Goal: Transaction & Acquisition: Book appointment/travel/reservation

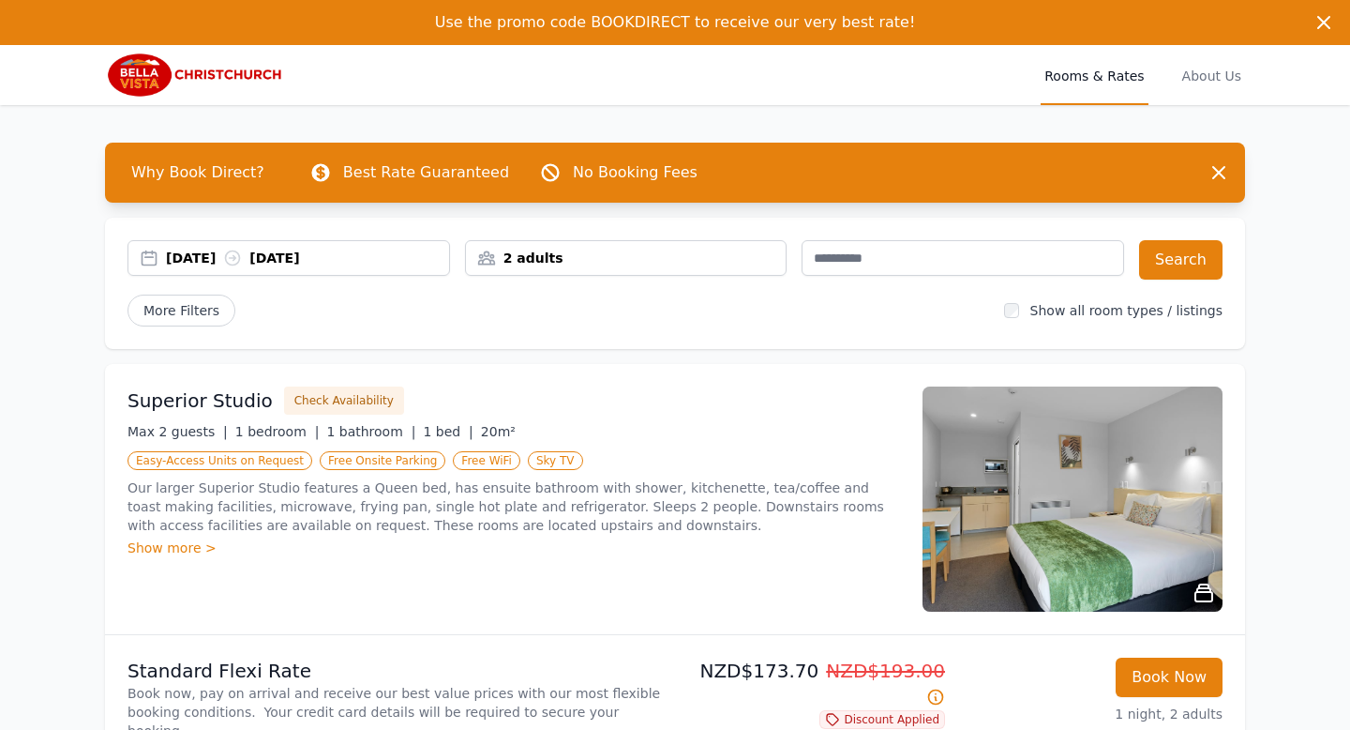
click at [228, 259] on div "[DATE] [DATE]" at bounding box center [307, 258] width 283 height 19
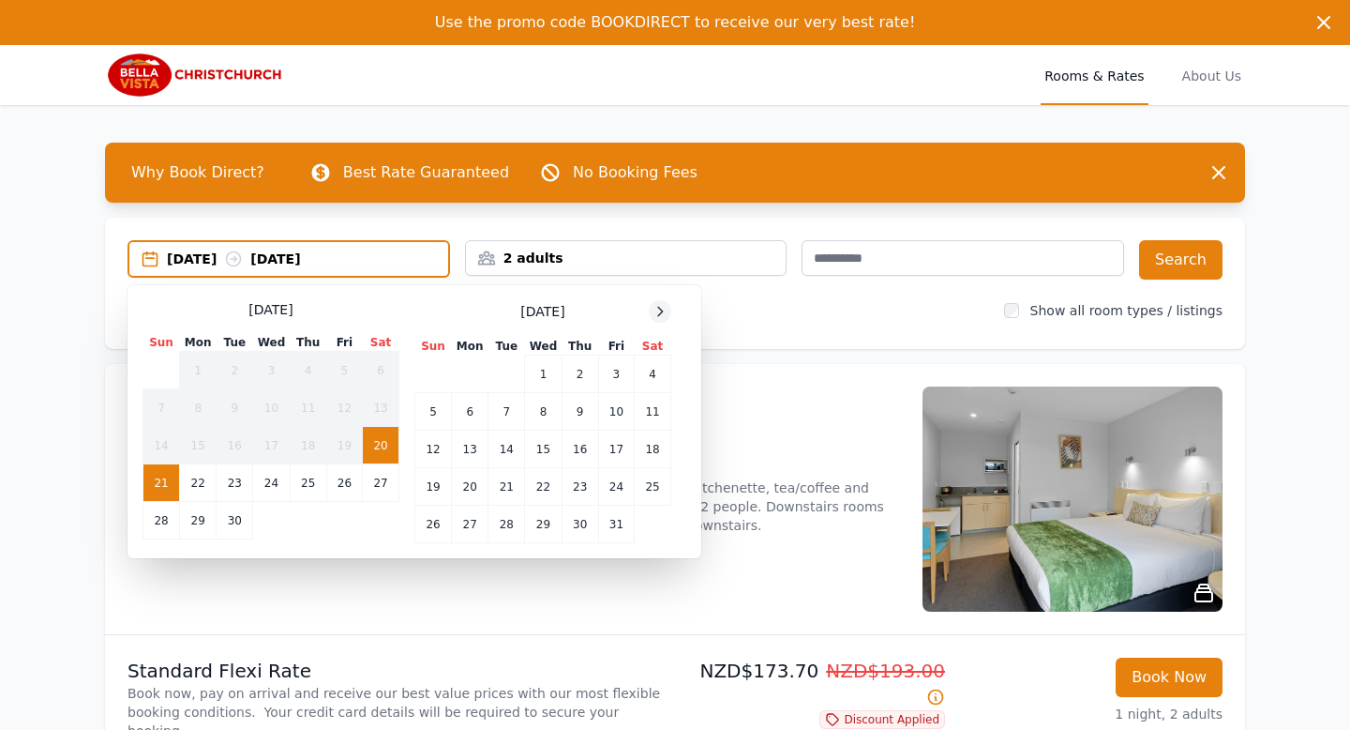
click at [669, 309] on div at bounding box center [660, 311] width 23 height 23
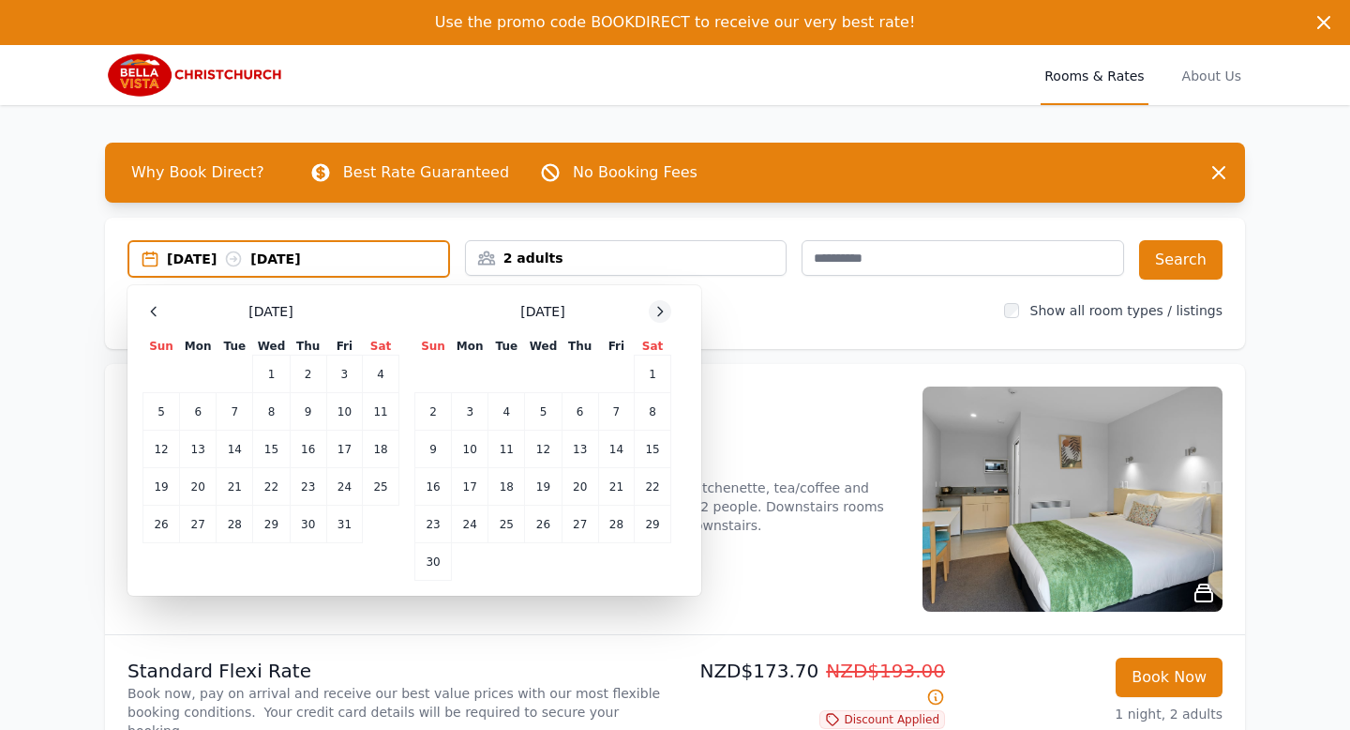
click at [668, 309] on div at bounding box center [660, 311] width 23 height 23
click at [667, 304] on icon at bounding box center [660, 311] width 15 height 15
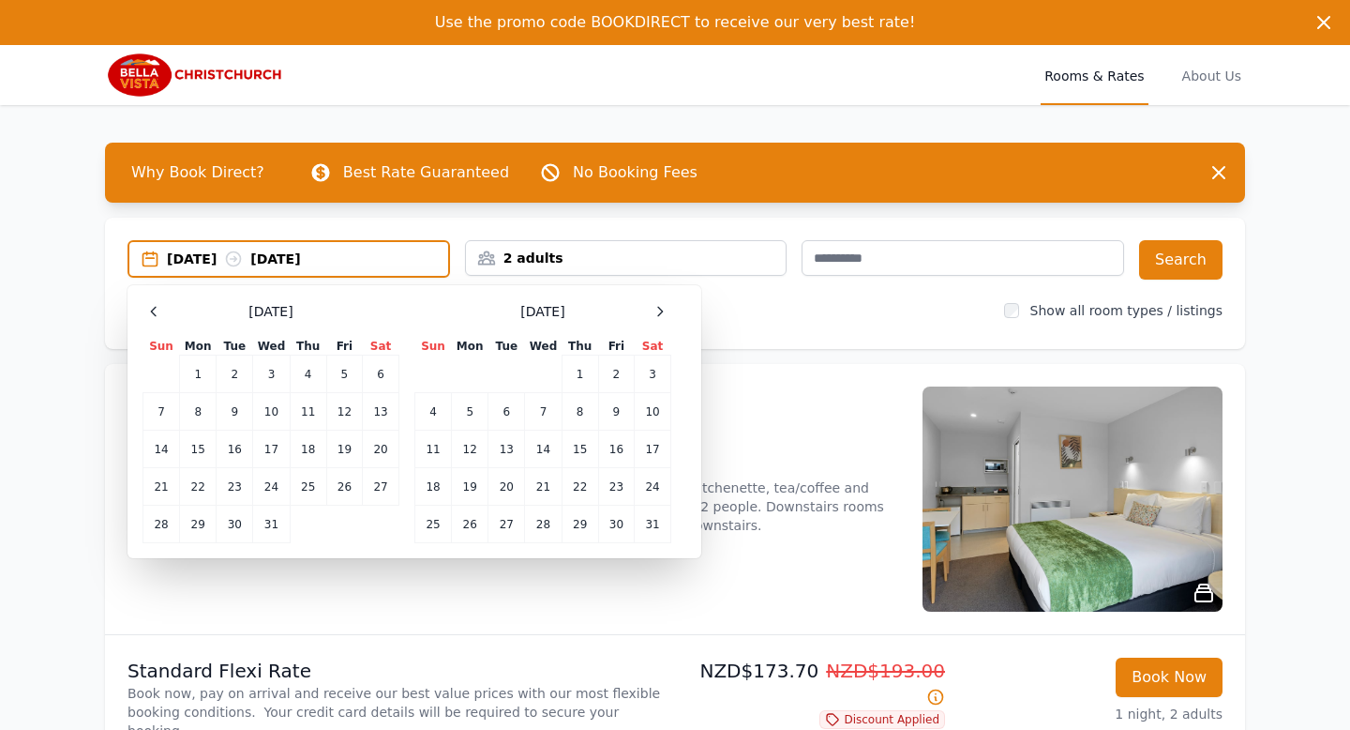
click at [667, 297] on div "Select Dates [DATE] Sun Mon Tue Wed Thu Fri Sat 1 2 3 4 5 6 7 8 9 10 11 12 13 1…" at bounding box center [415, 421] width 574 height 273
click at [666, 303] on div at bounding box center [660, 311] width 23 height 23
click at [652, 488] on td "28" at bounding box center [653, 487] width 37 height 38
click at [610, 485] on td "27" at bounding box center [616, 487] width 36 height 38
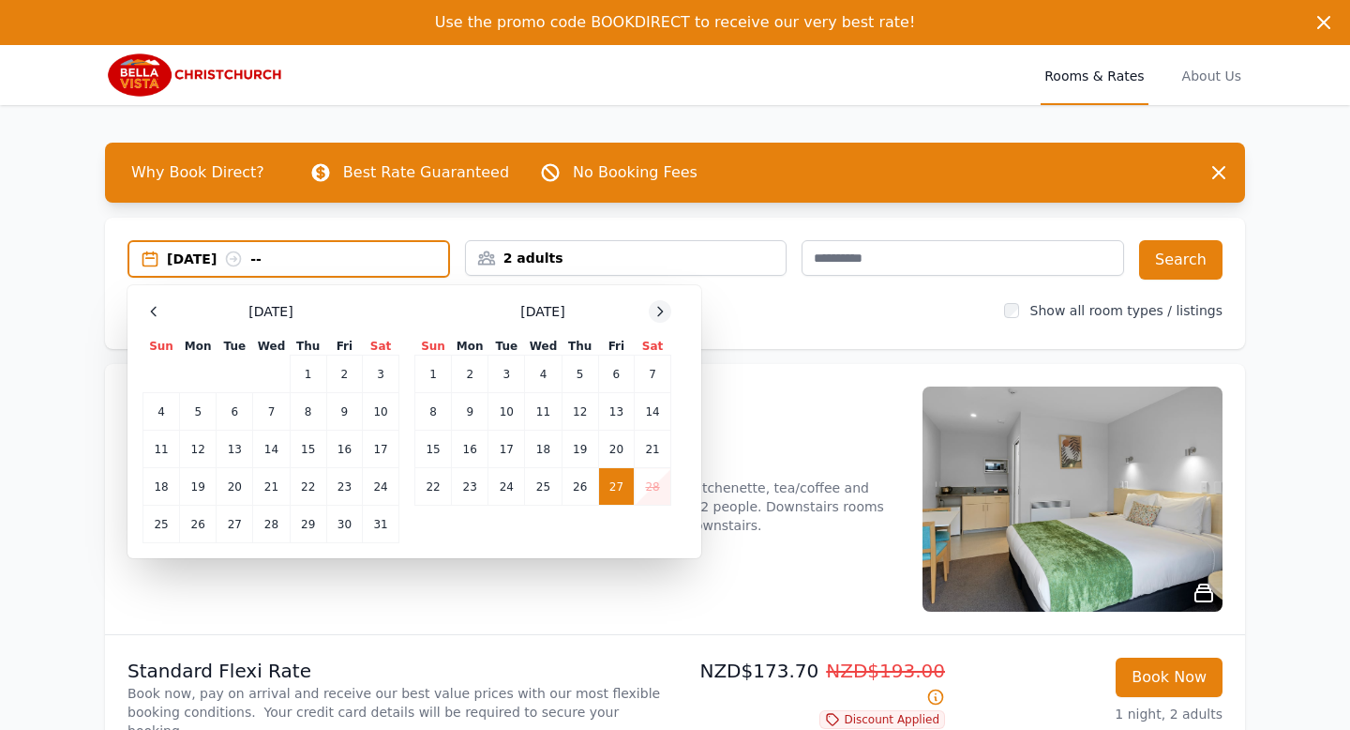
click at [670, 312] on div at bounding box center [660, 311] width 23 height 23
click at [449, 378] on td "1" at bounding box center [433, 374] width 37 height 38
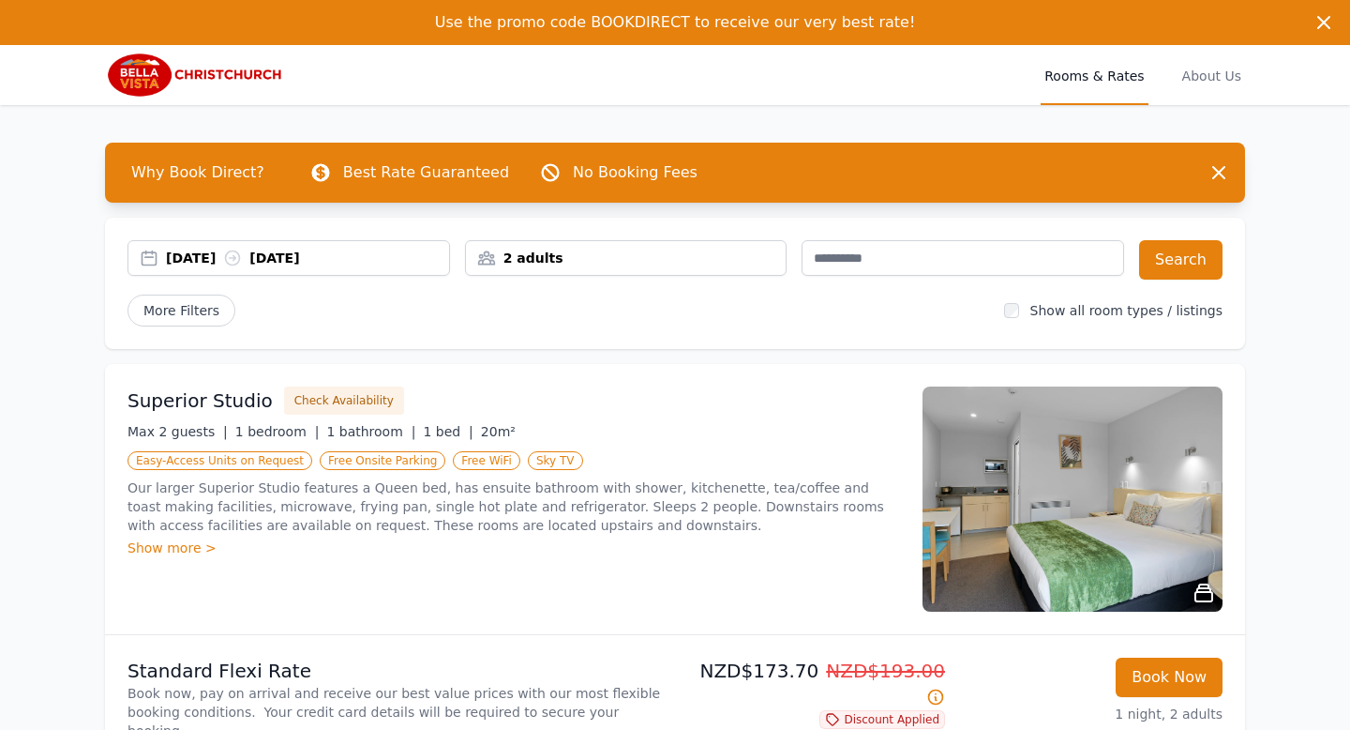
click at [412, 244] on div "[DATE] [DATE]" at bounding box center [289, 258] width 323 height 36
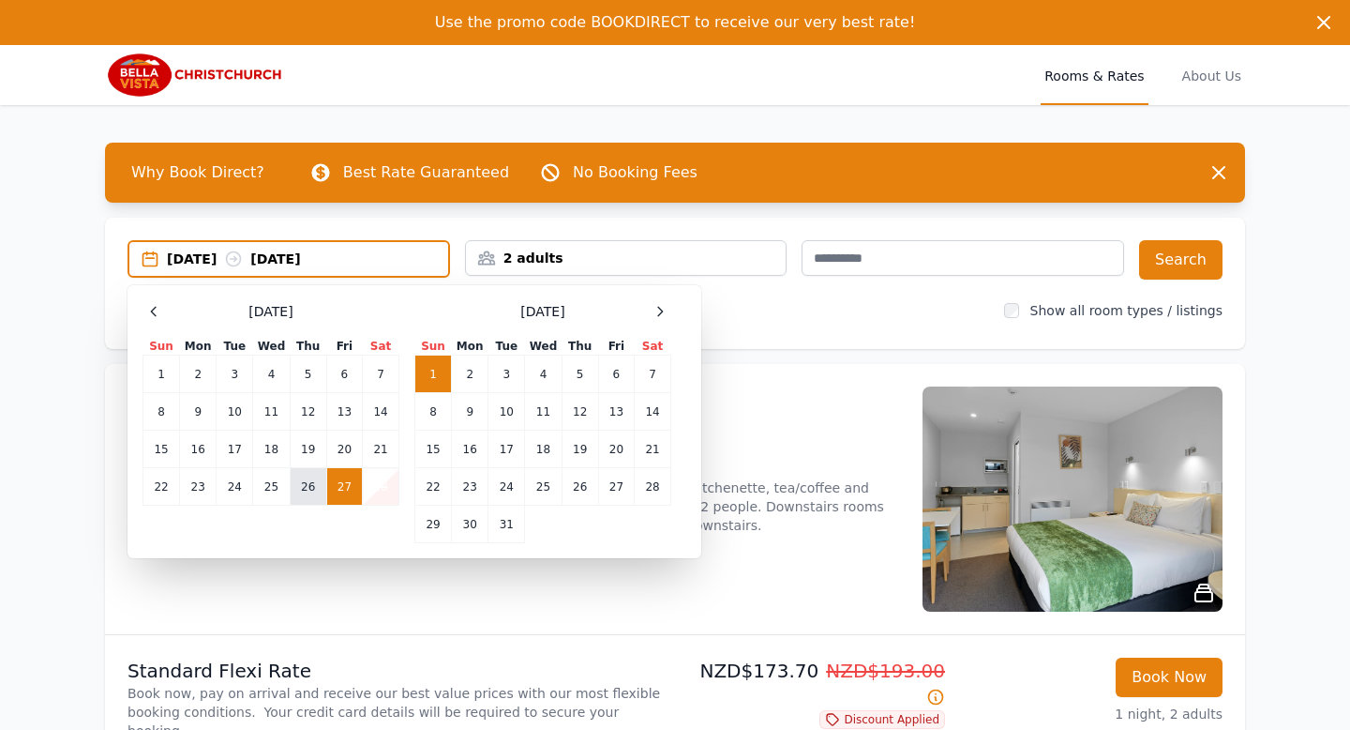
click at [319, 489] on td "26" at bounding box center [308, 487] width 37 height 38
click at [428, 371] on td "1" at bounding box center [433, 374] width 37 height 38
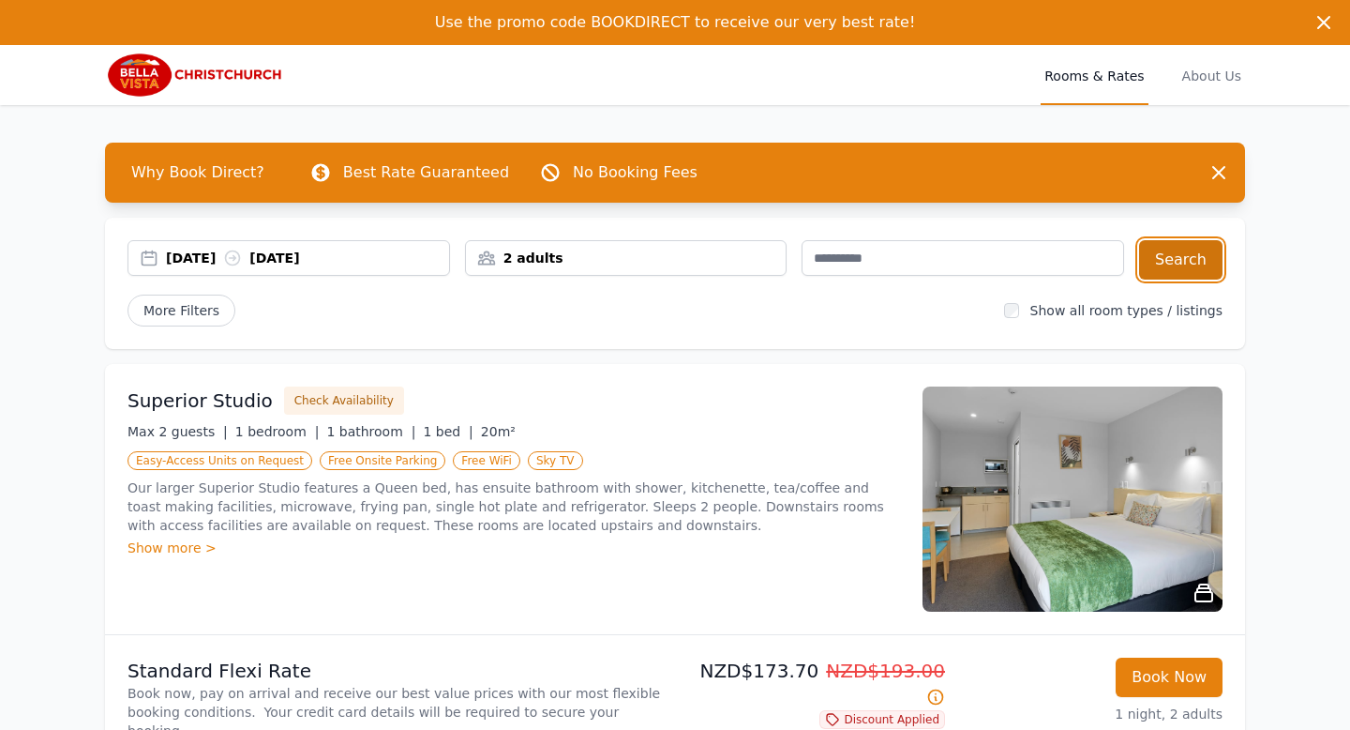
click at [1172, 265] on button "Search" at bounding box center [1180, 259] width 83 height 39
